Goal: Find specific page/section: Find specific page/section

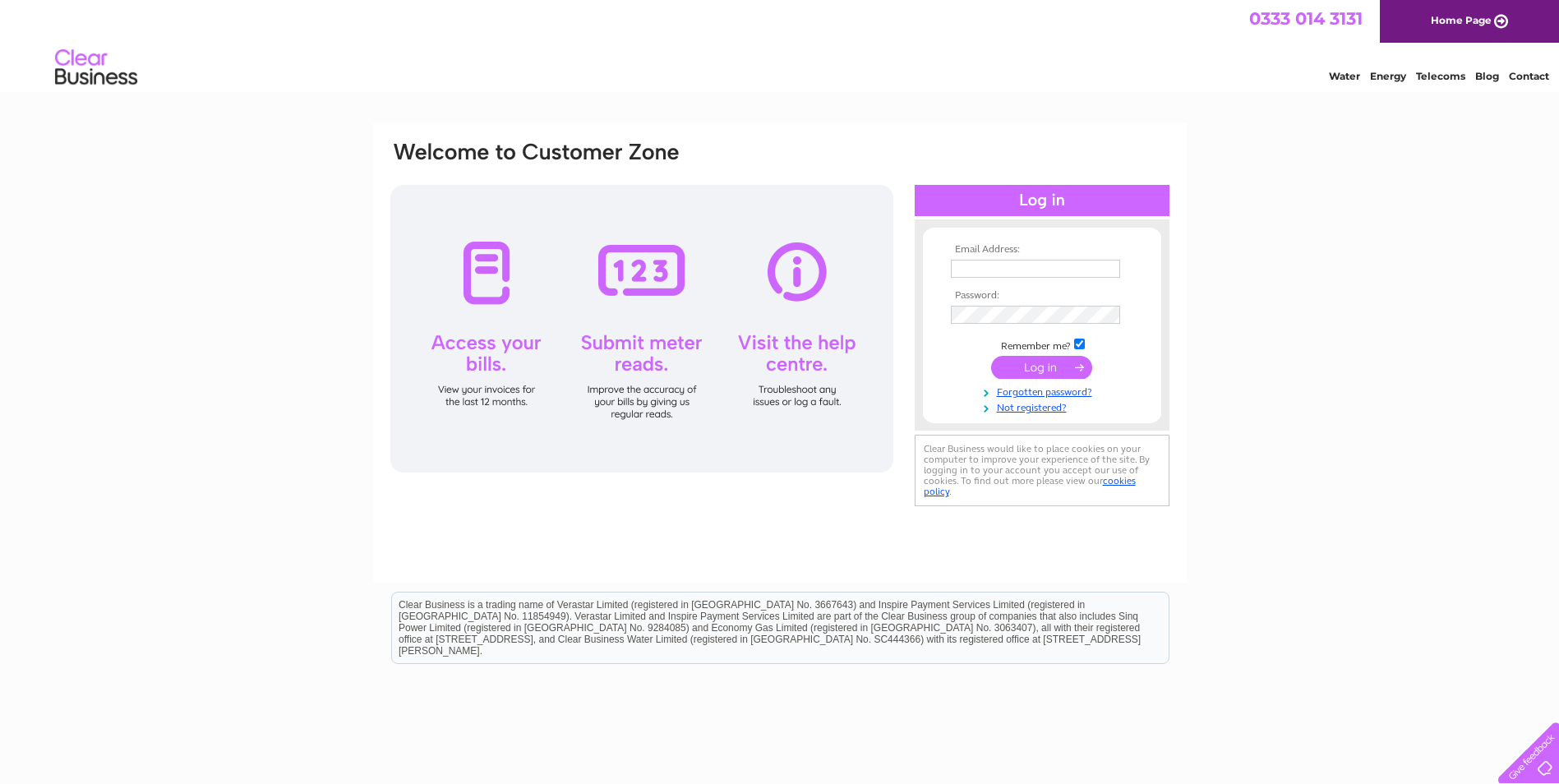
type input "[EMAIL_ADDRESS][DOMAIN_NAME]"
click at [1029, 357] on input "submit" at bounding box center [1042, 366] width 101 height 23
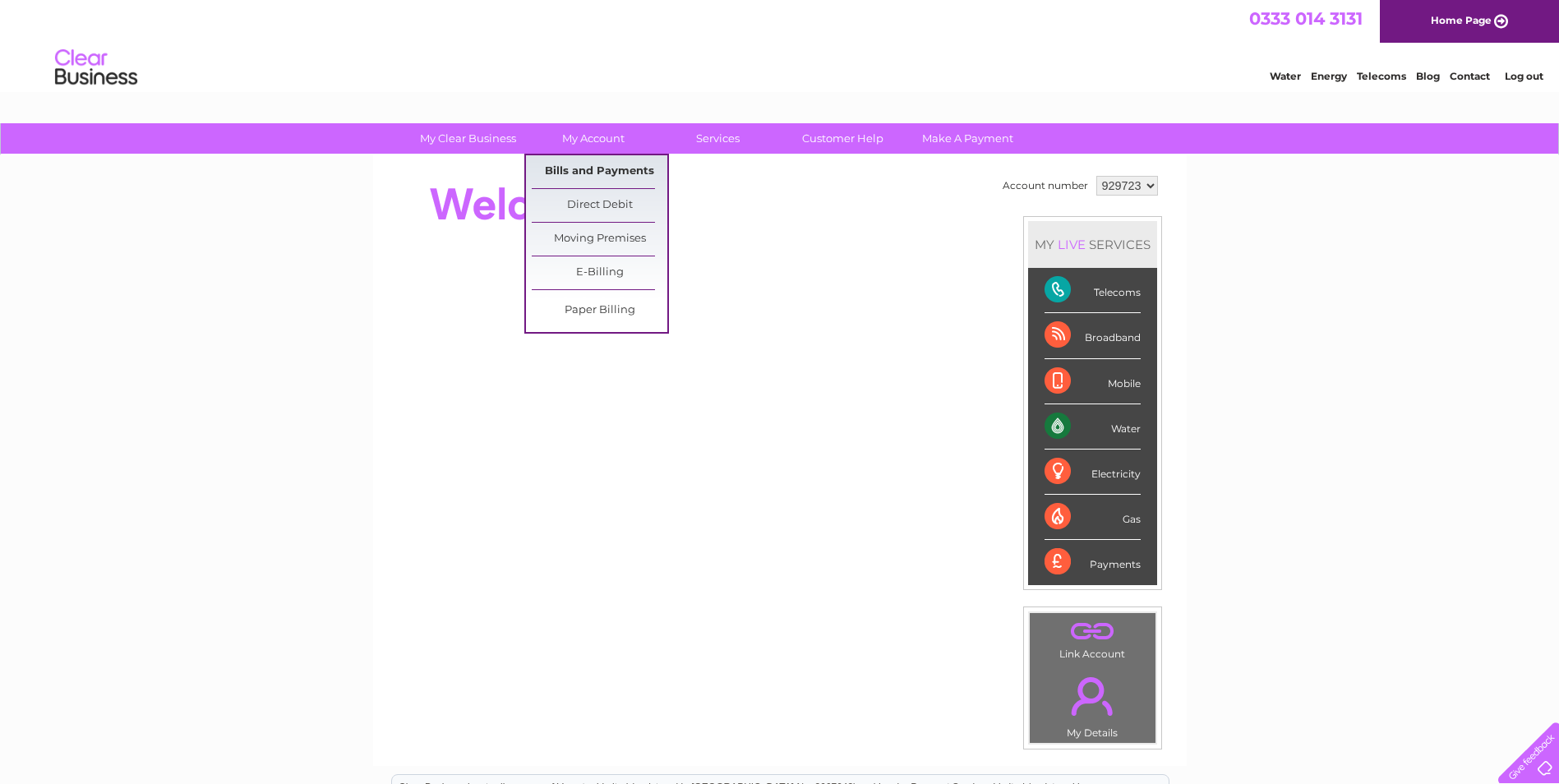
click at [599, 167] on link "Bills and Payments" at bounding box center [599, 172] width 135 height 33
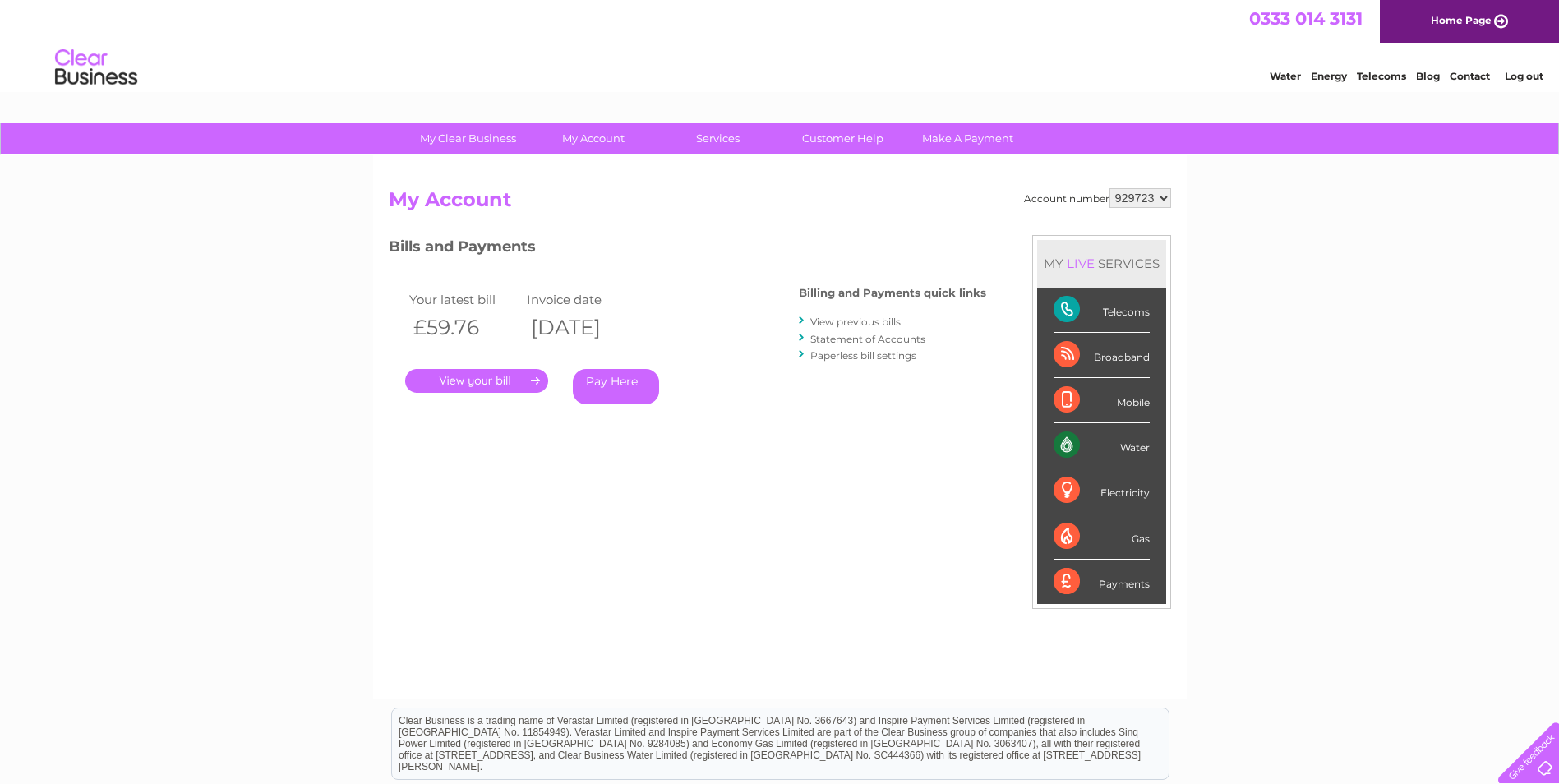
click at [514, 382] on link "." at bounding box center [476, 381] width 143 height 24
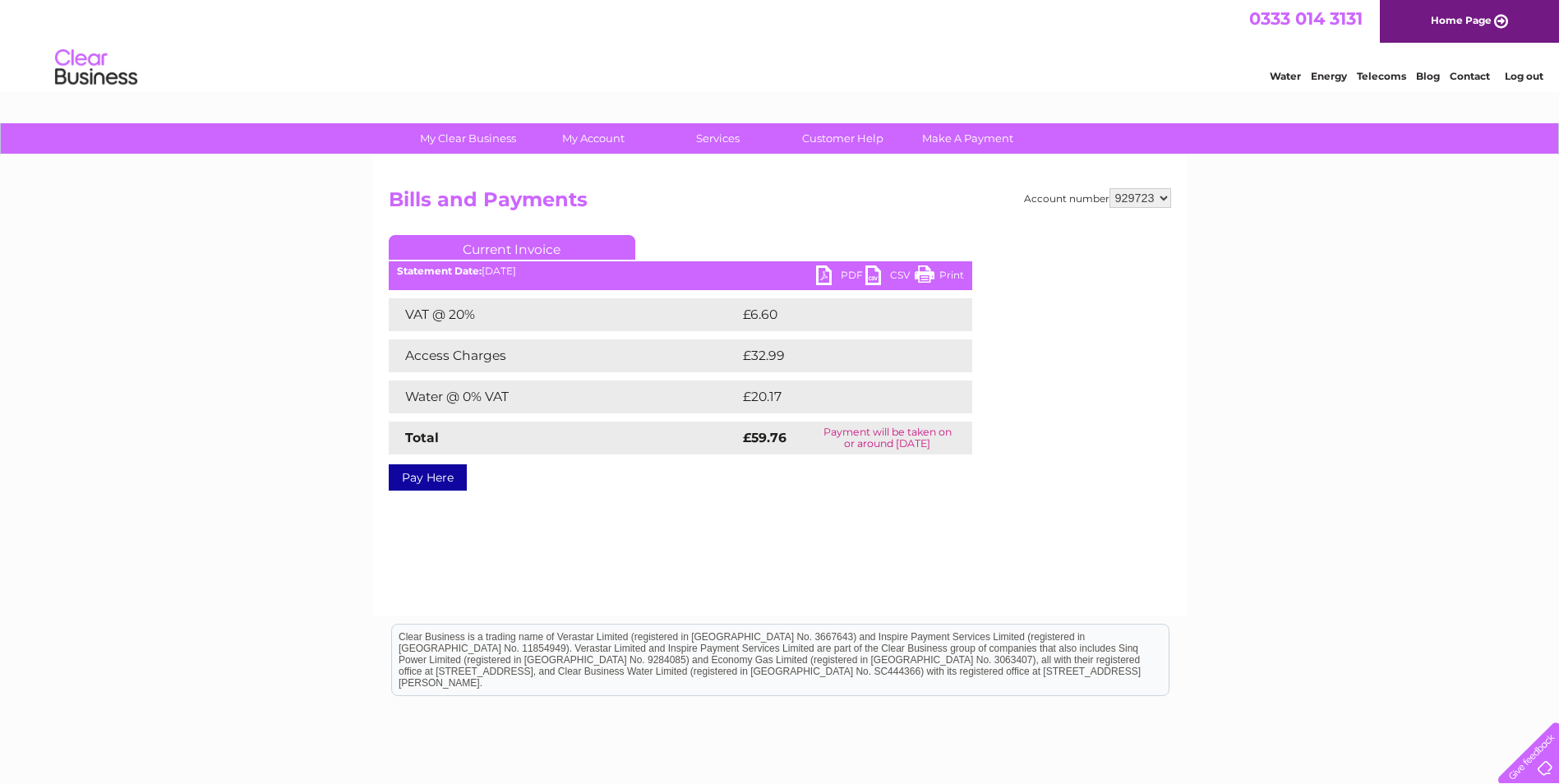
drag, startPoint x: 949, startPoint y: 273, endPoint x: 103, endPoint y: 63, distance: 871.7
click at [949, 273] on link "Print" at bounding box center [939, 278] width 49 height 24
